Goal: Transaction & Acquisition: Book appointment/travel/reservation

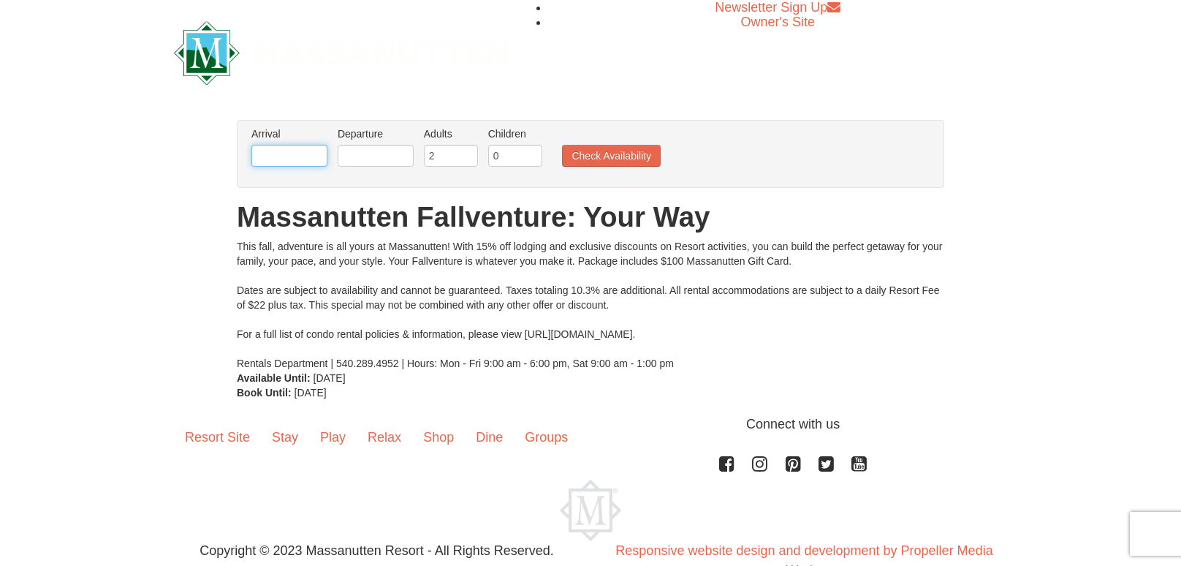
click at [281, 155] on input "text" at bounding box center [289, 156] width 76 height 22
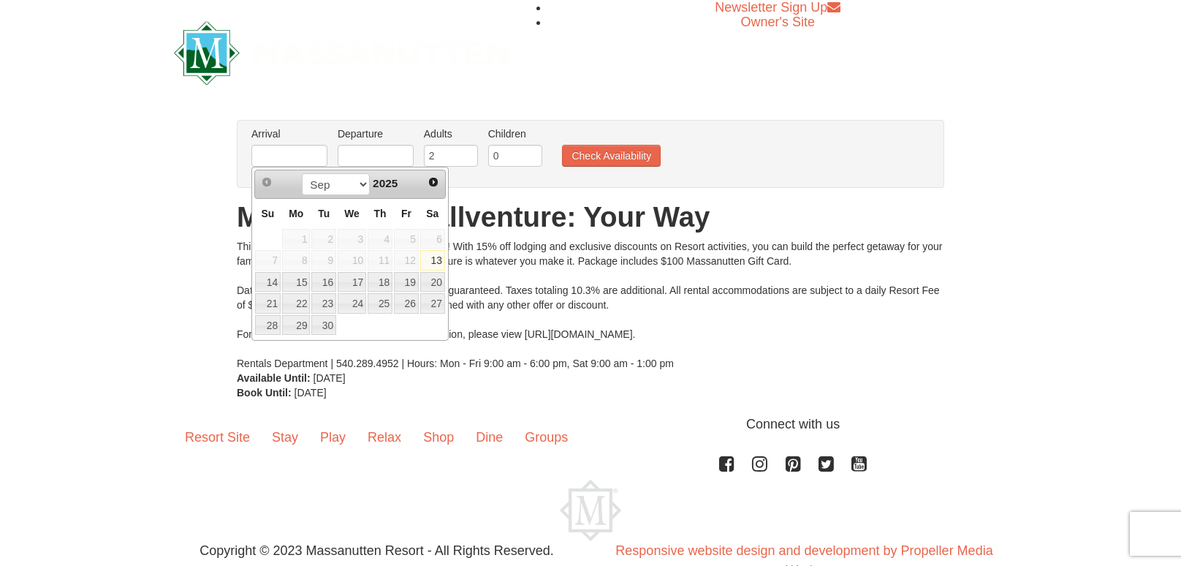
click at [442, 182] on link "Next" at bounding box center [433, 182] width 20 height 20
click at [390, 307] on link "23" at bounding box center [380, 303] width 25 height 20
type input "[DATE]"
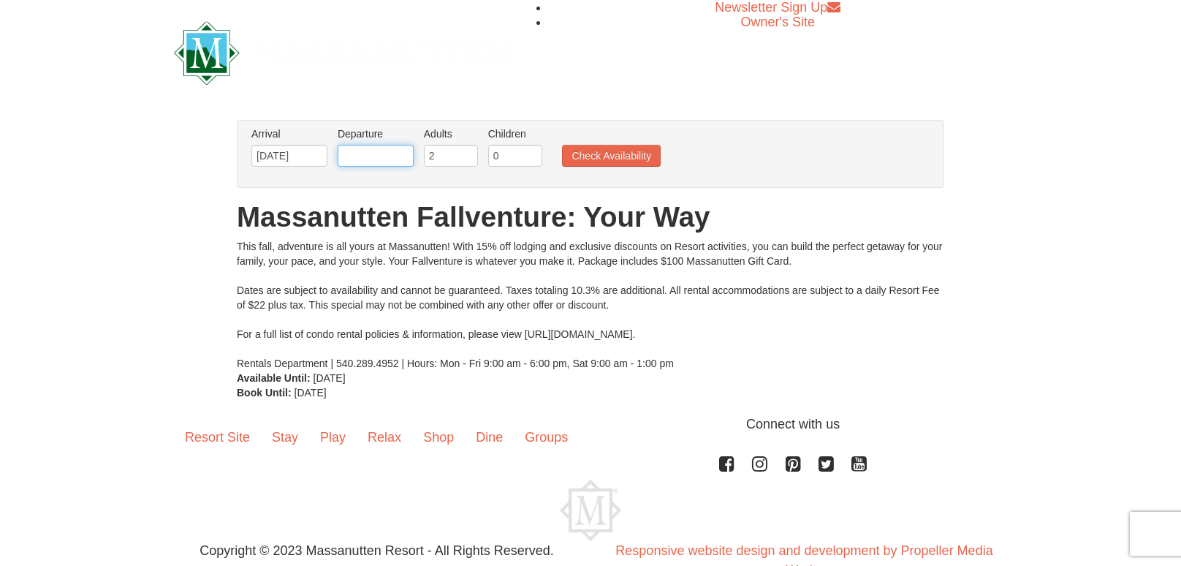
click at [380, 159] on input "text" at bounding box center [376, 156] width 76 height 22
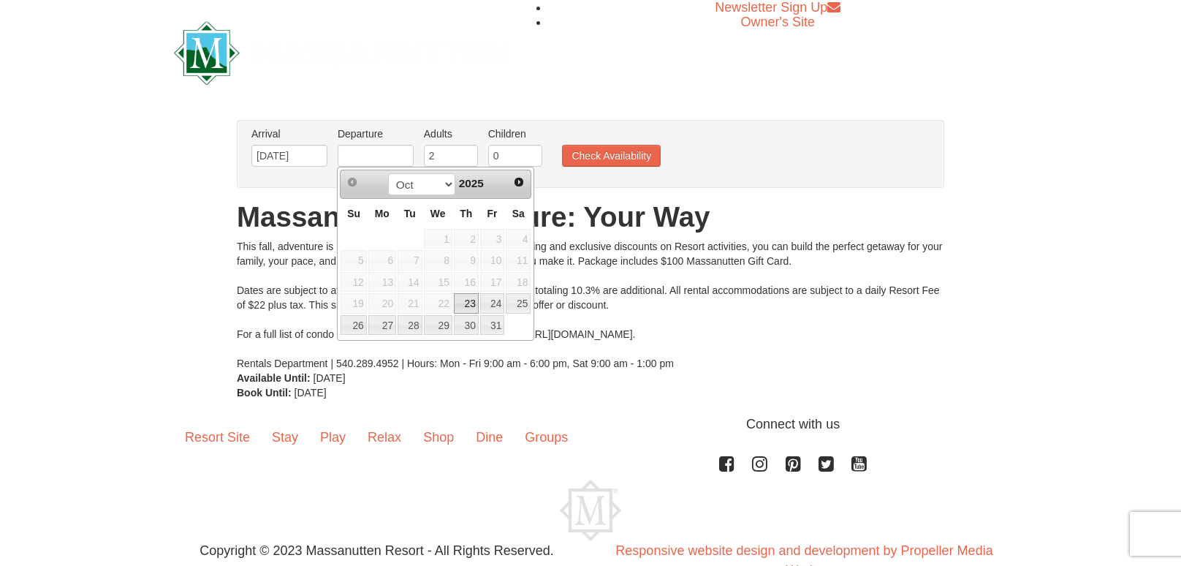
click at [360, 322] on link "26" at bounding box center [354, 325] width 26 height 20
type input "[DATE]"
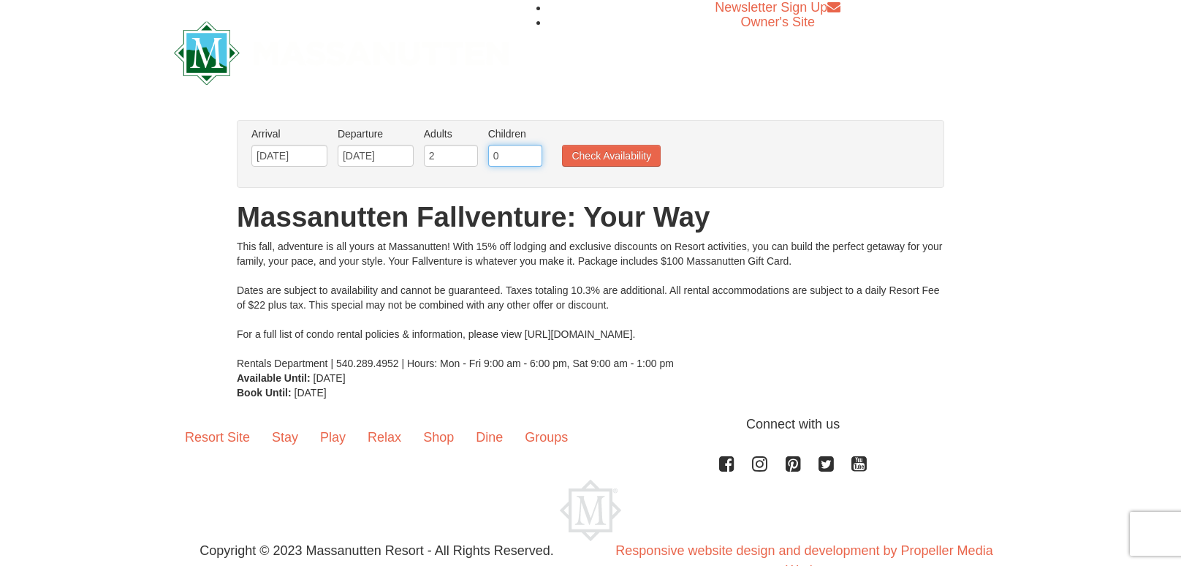
click at [517, 151] on input "0" at bounding box center [515, 156] width 54 height 22
type input "0"
type input "3"
click at [613, 163] on button "Check Availability" at bounding box center [611, 156] width 99 height 22
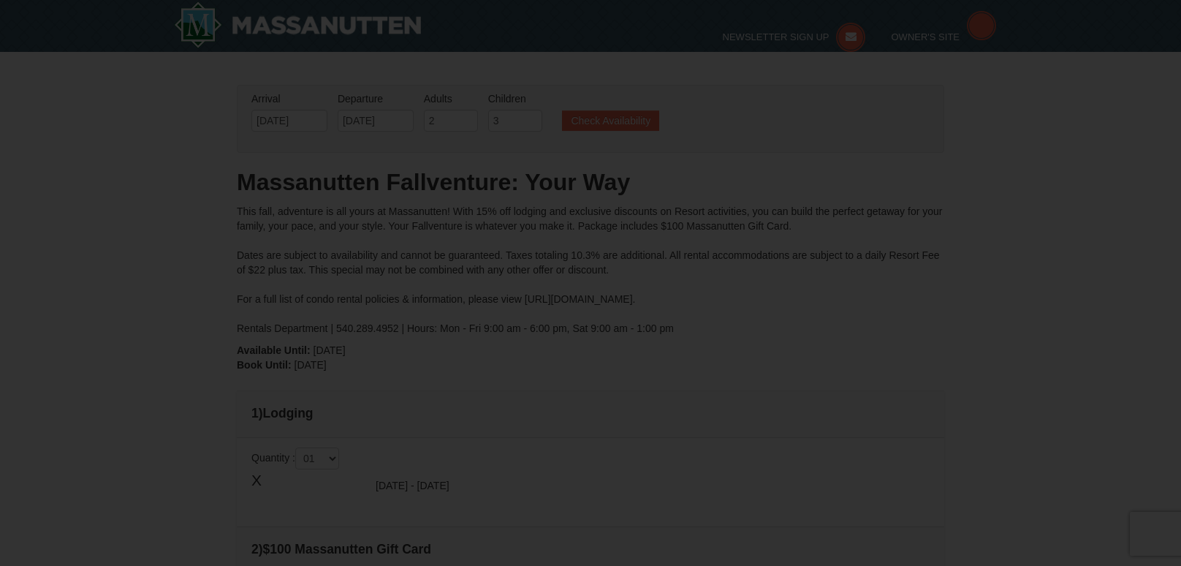
type input "[DATE]"
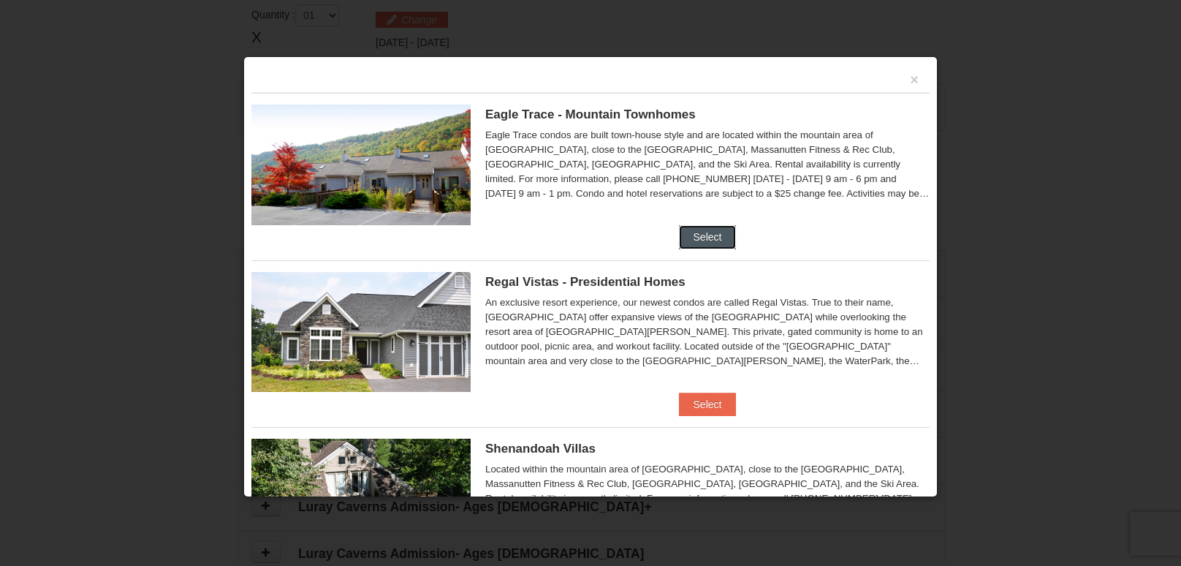
click at [715, 236] on button "Select" at bounding box center [708, 236] width 58 height 23
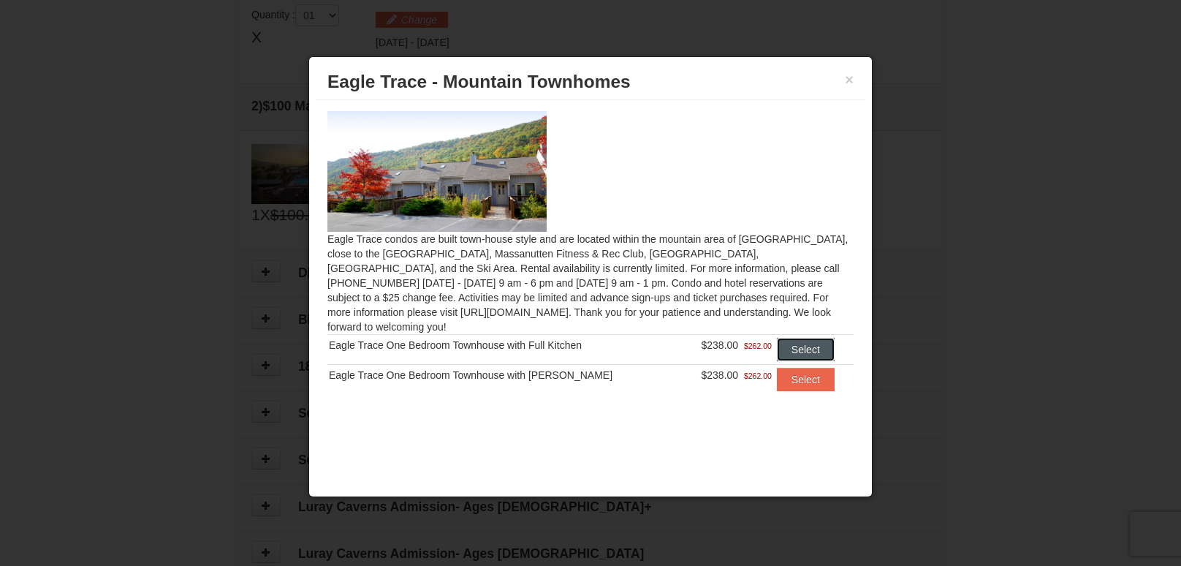
click at [806, 338] on button "Select" at bounding box center [806, 349] width 58 height 23
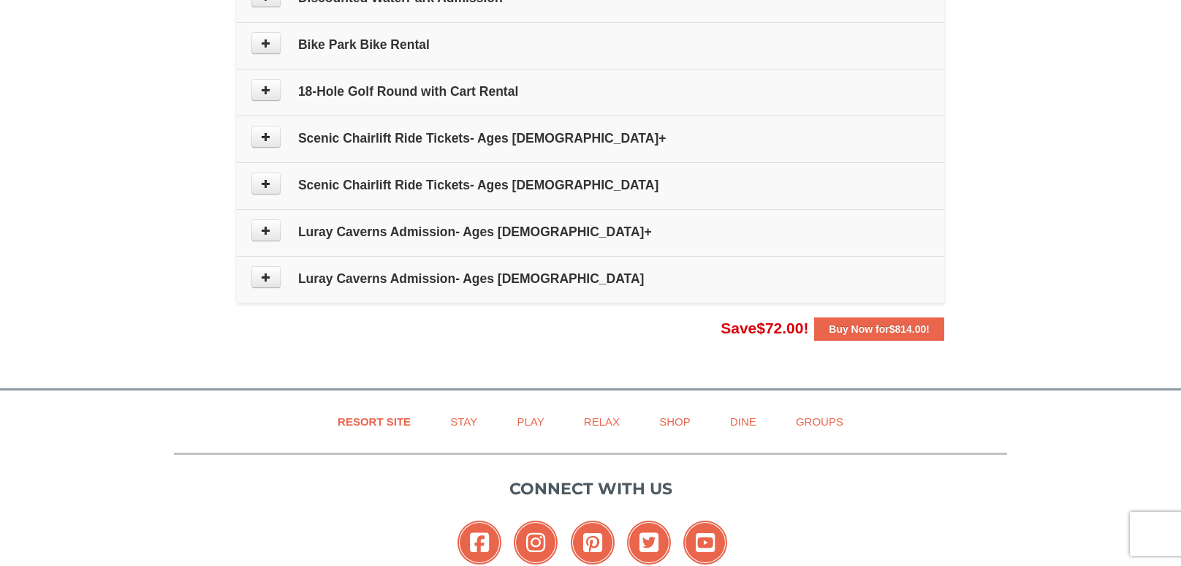
scroll to position [781, 0]
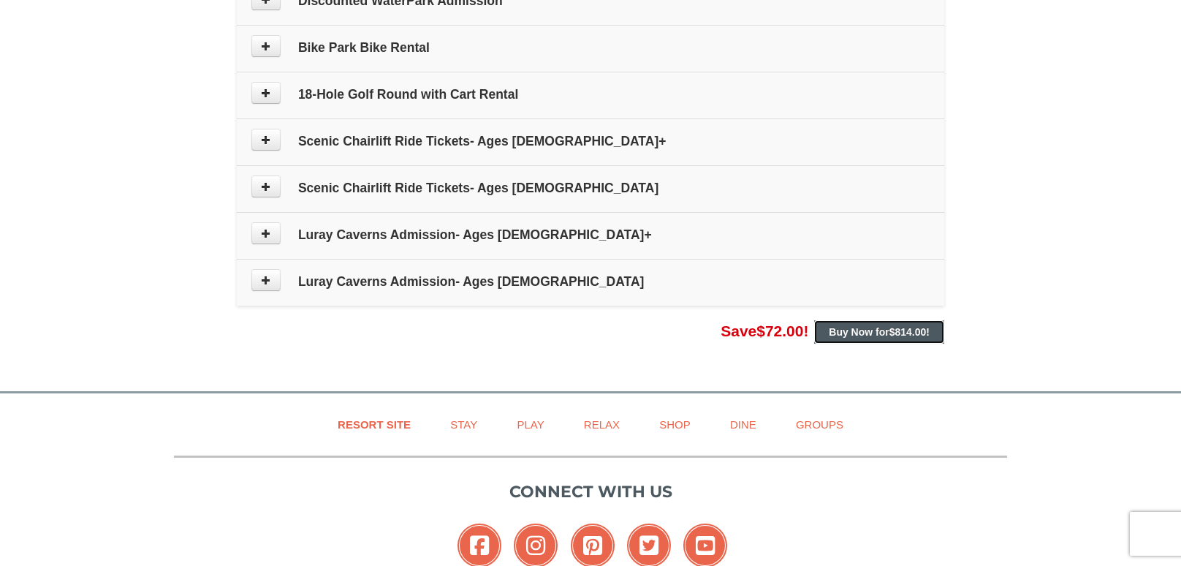
click at [913, 337] on button "Buy Now for $814.00 !" at bounding box center [879, 331] width 130 height 23
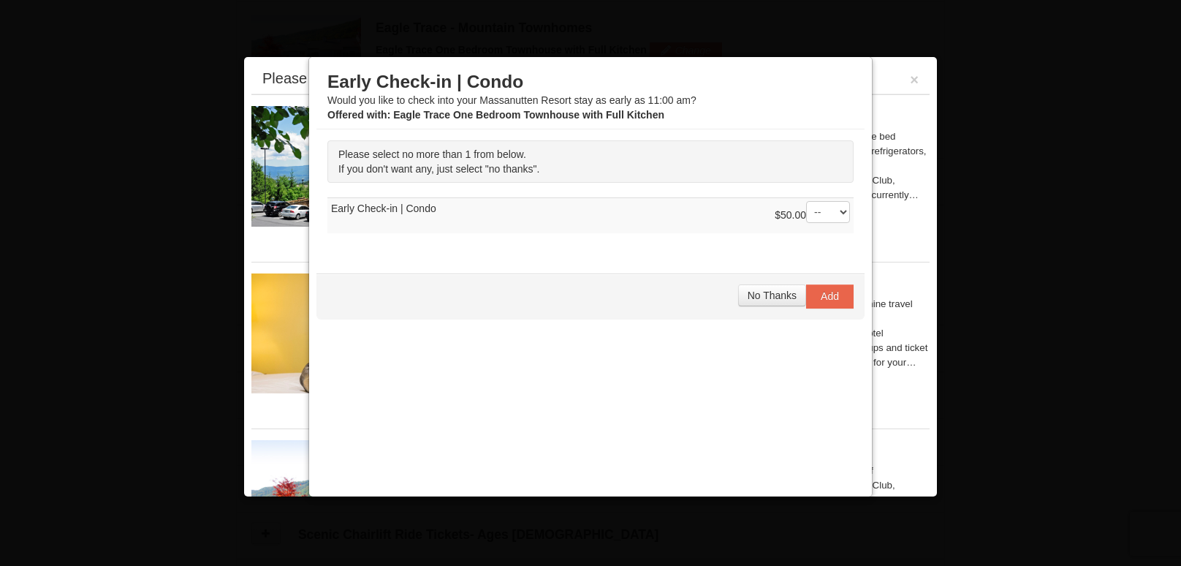
scroll to position [338, 0]
click at [765, 303] on button "No Thanks" at bounding box center [772, 295] width 68 height 22
